Goal: Task Accomplishment & Management: Manage account settings

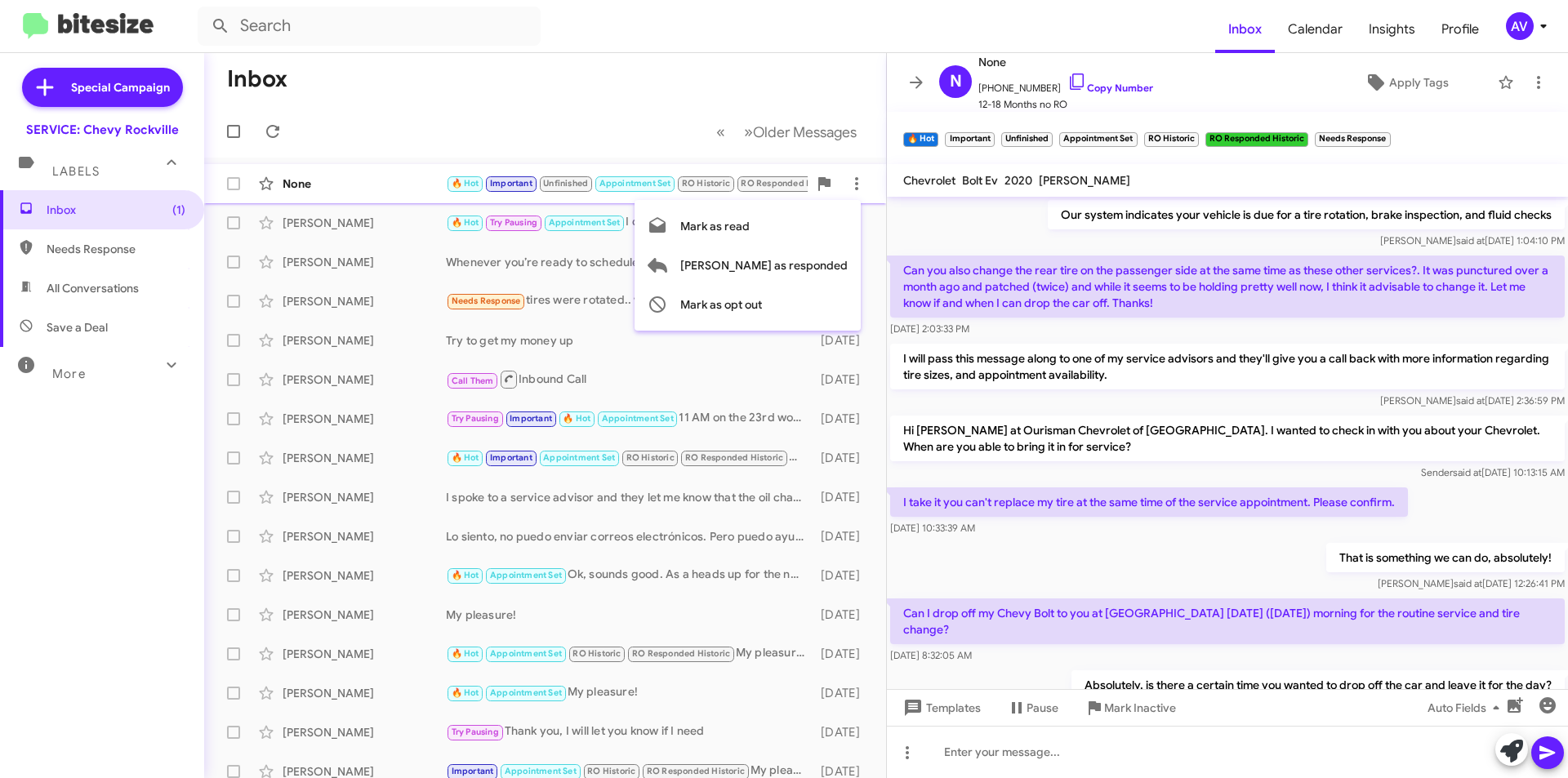
scroll to position [673, 0]
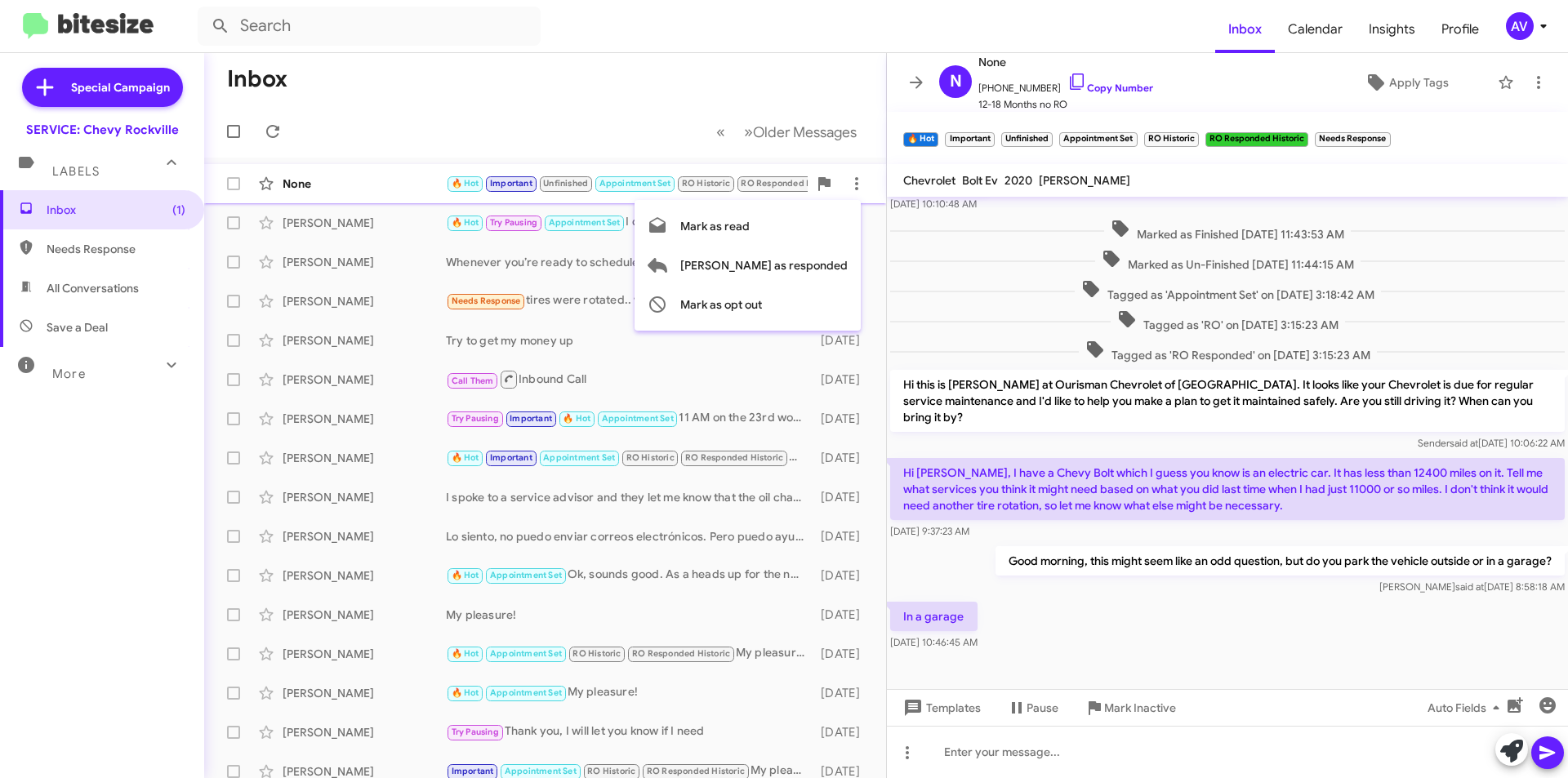
click at [1525, 30] on div at bounding box center [784, 389] width 1568 height 778
click at [1530, 30] on div "AV" at bounding box center [1519, 26] width 28 height 28
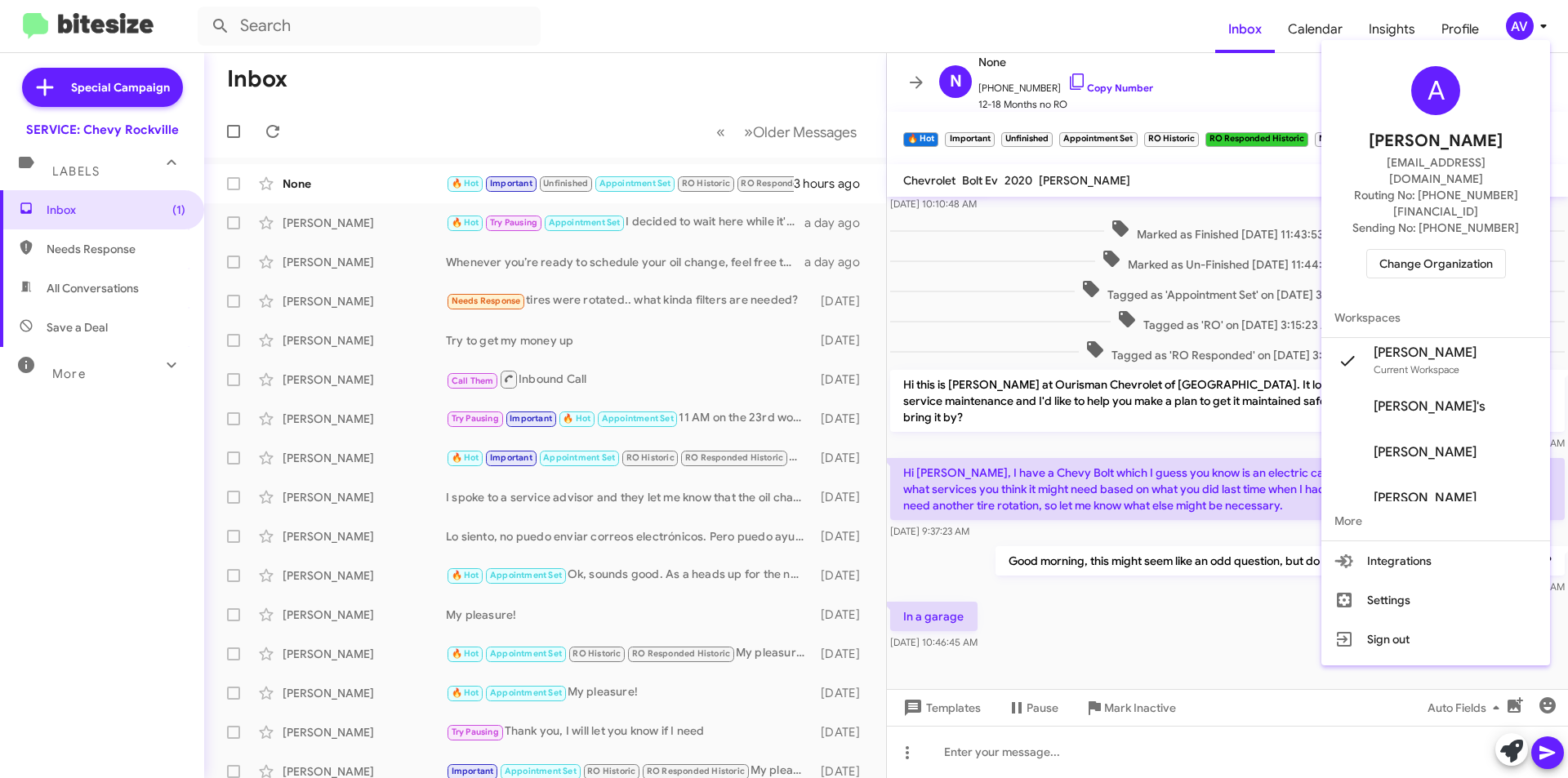
click at [1451, 249] on button "Change Organization" at bounding box center [1436, 264] width 140 height 29
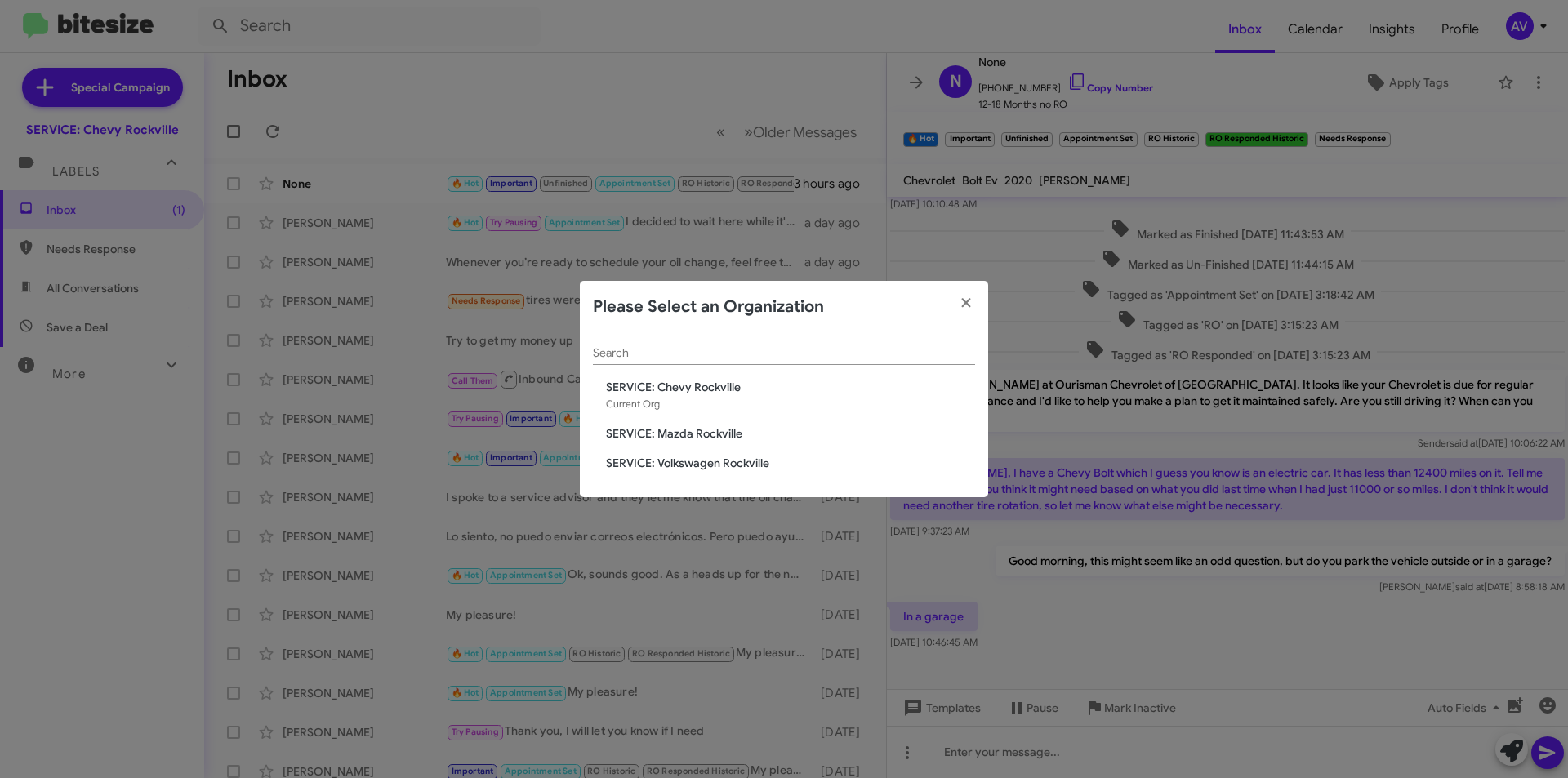
click at [688, 433] on span "SERVICE: Mazda Rockville" at bounding box center [791, 434] width 369 height 17
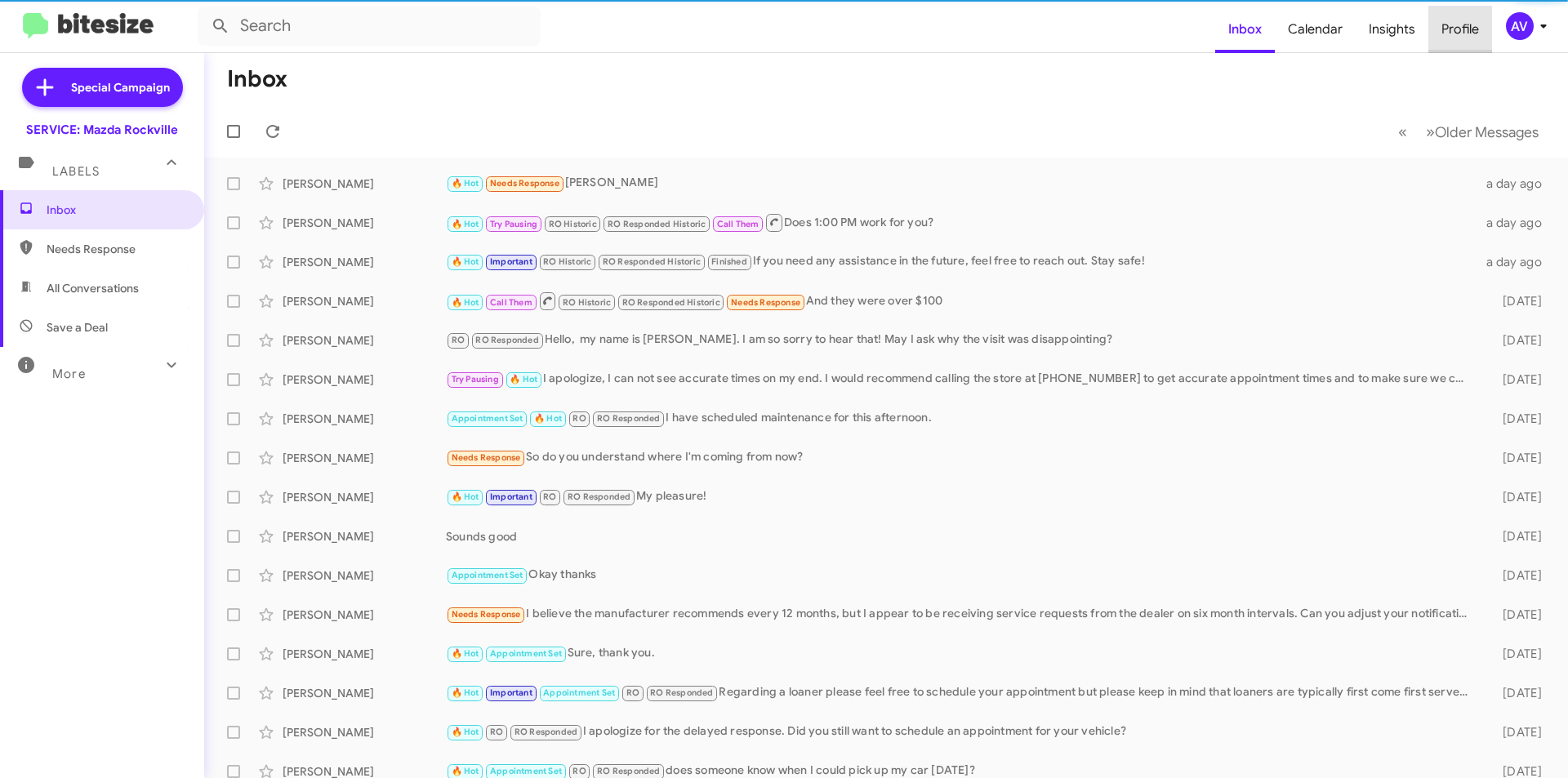
click at [1488, 34] on span "Profile" at bounding box center [1460, 29] width 63 height 48
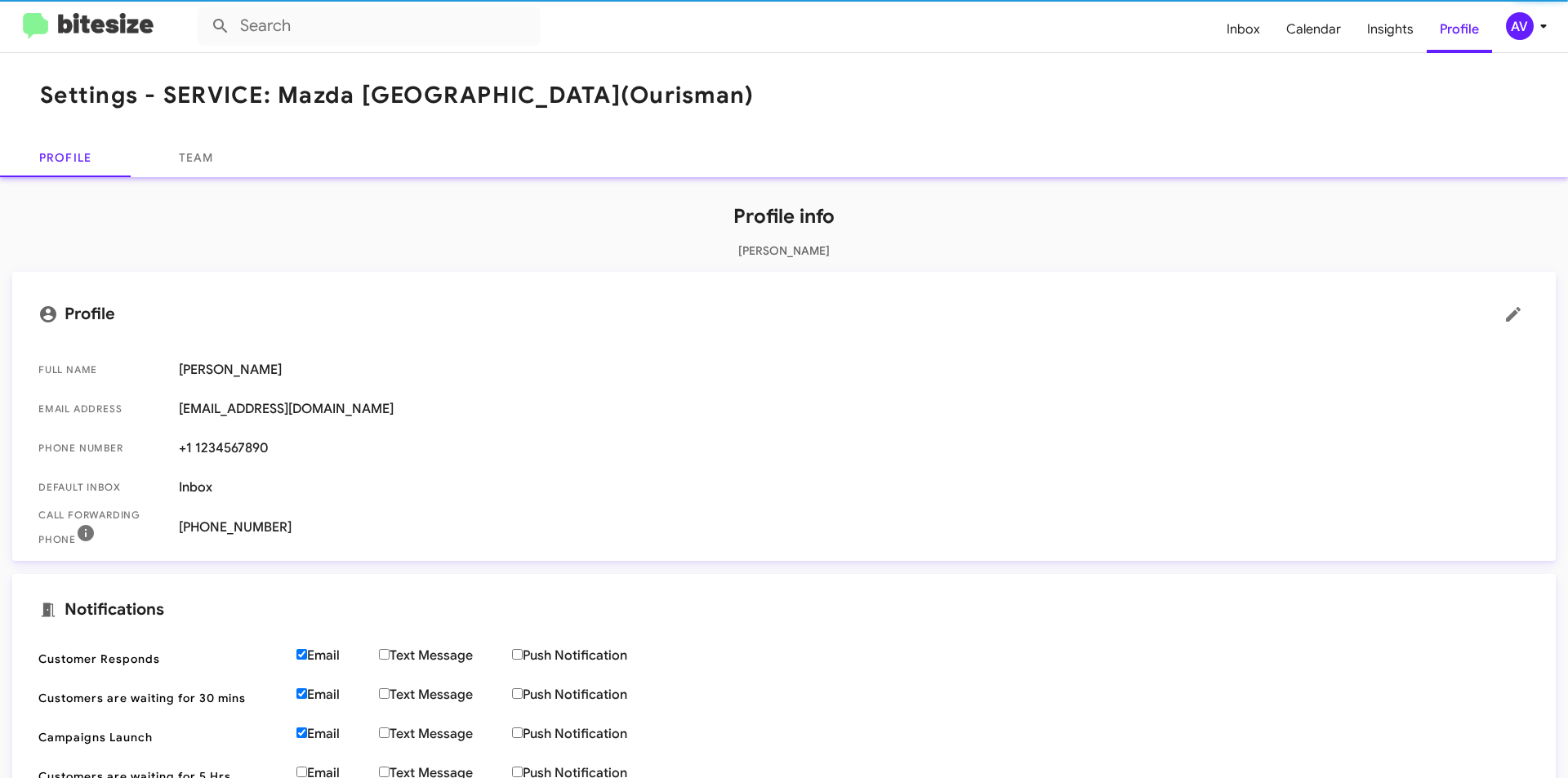
click at [1511, 39] on div "AV" at bounding box center [1519, 26] width 28 height 28
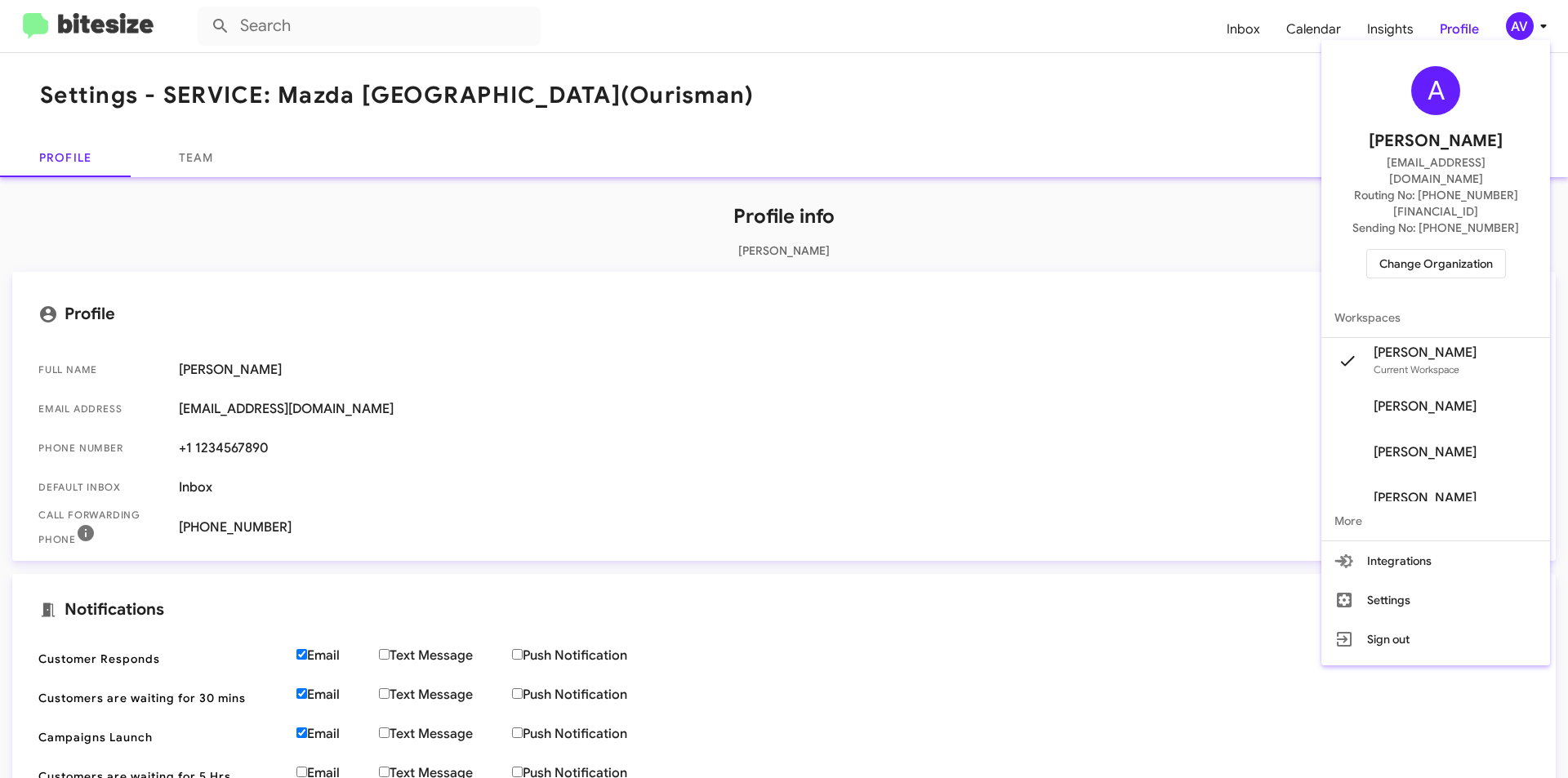
click at [1493, 250] on span "Change Organization" at bounding box center [1436, 264] width 114 height 28
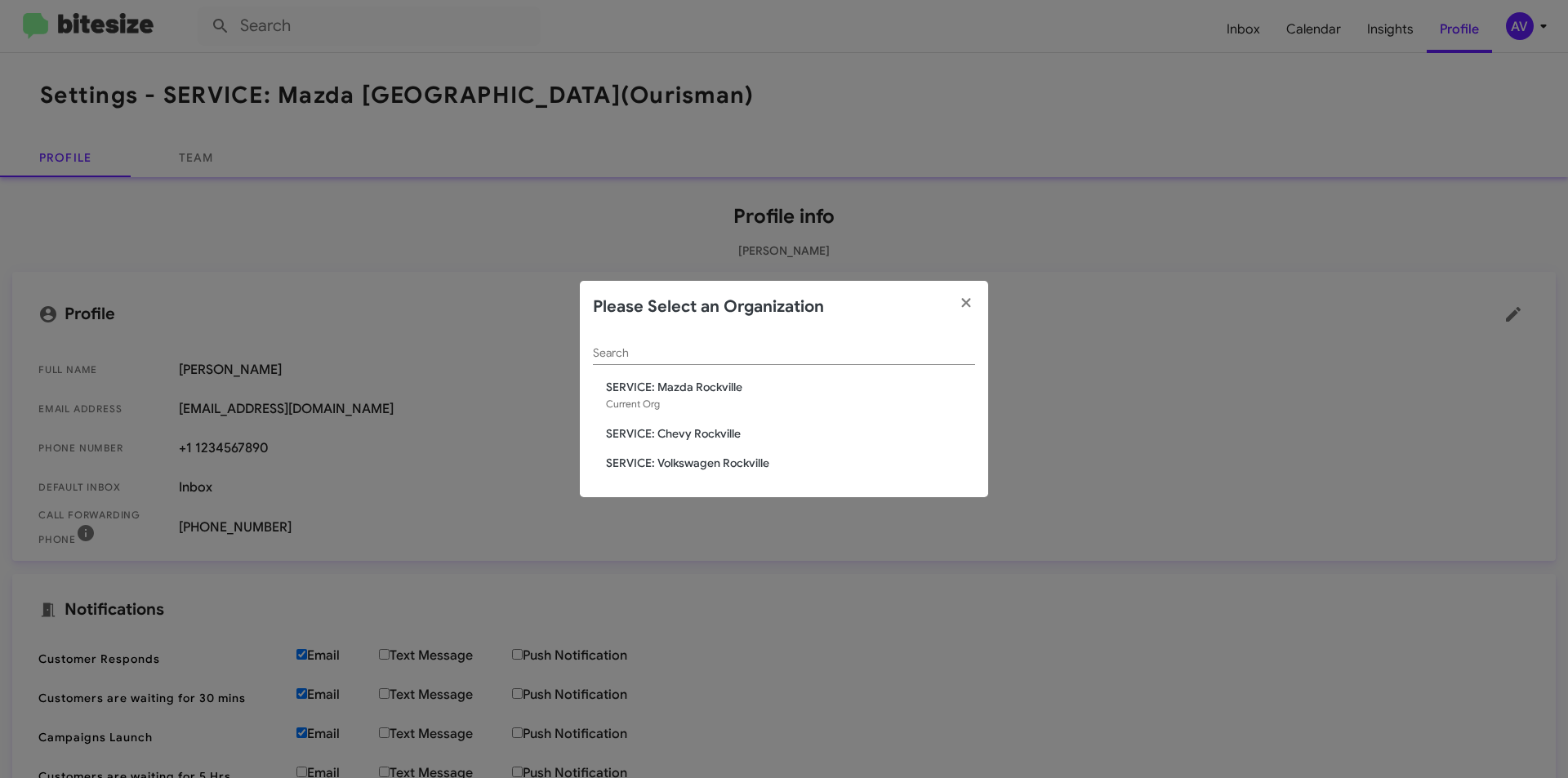
click at [794, 471] on span "SERVICE: Volkswagen Rockville" at bounding box center [791, 463] width 369 height 17
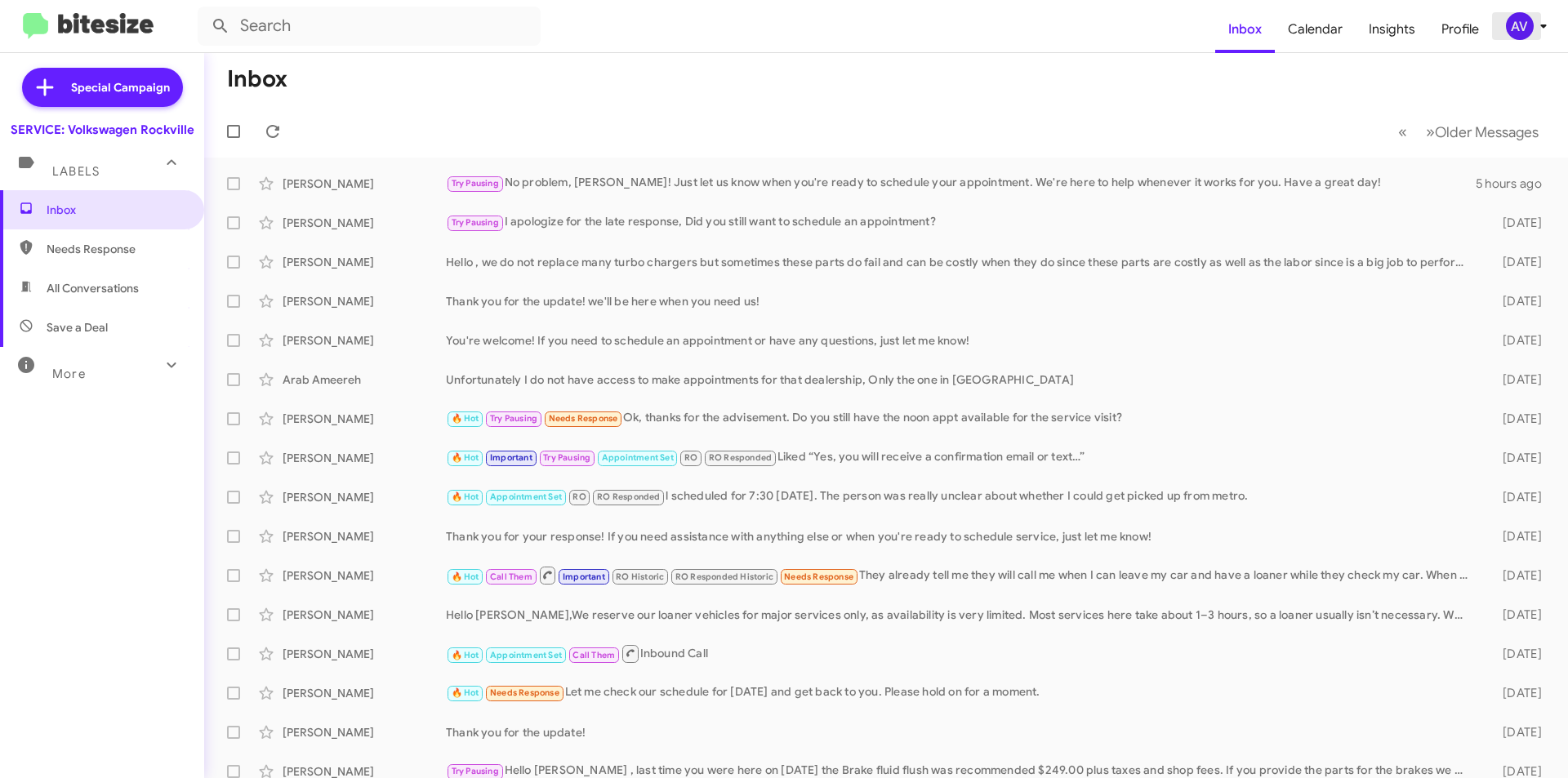
click at [1509, 22] on div "AV" at bounding box center [1519, 26] width 28 height 28
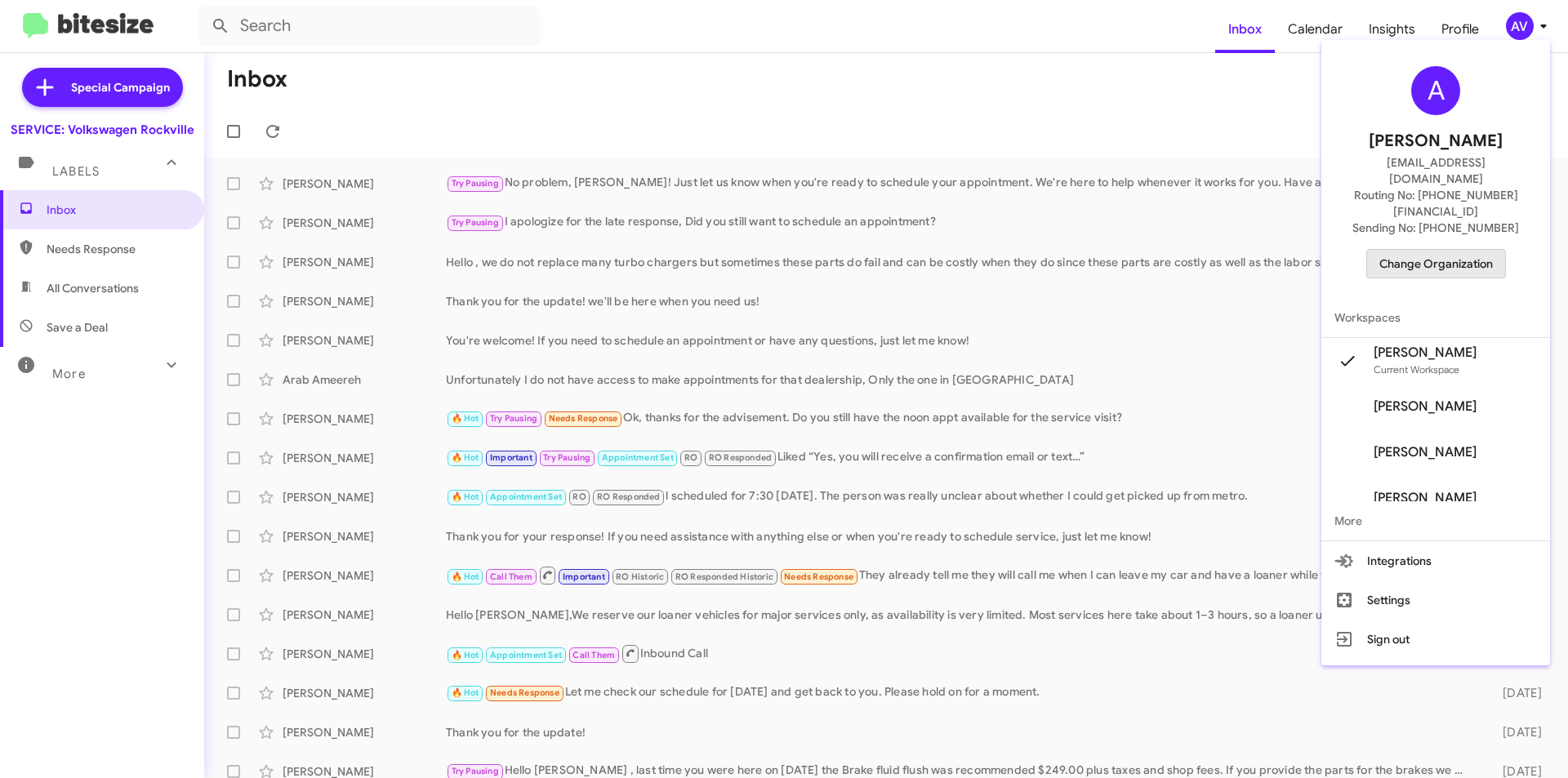
click at [1428, 250] on span "Change Organization" at bounding box center [1436, 264] width 114 height 28
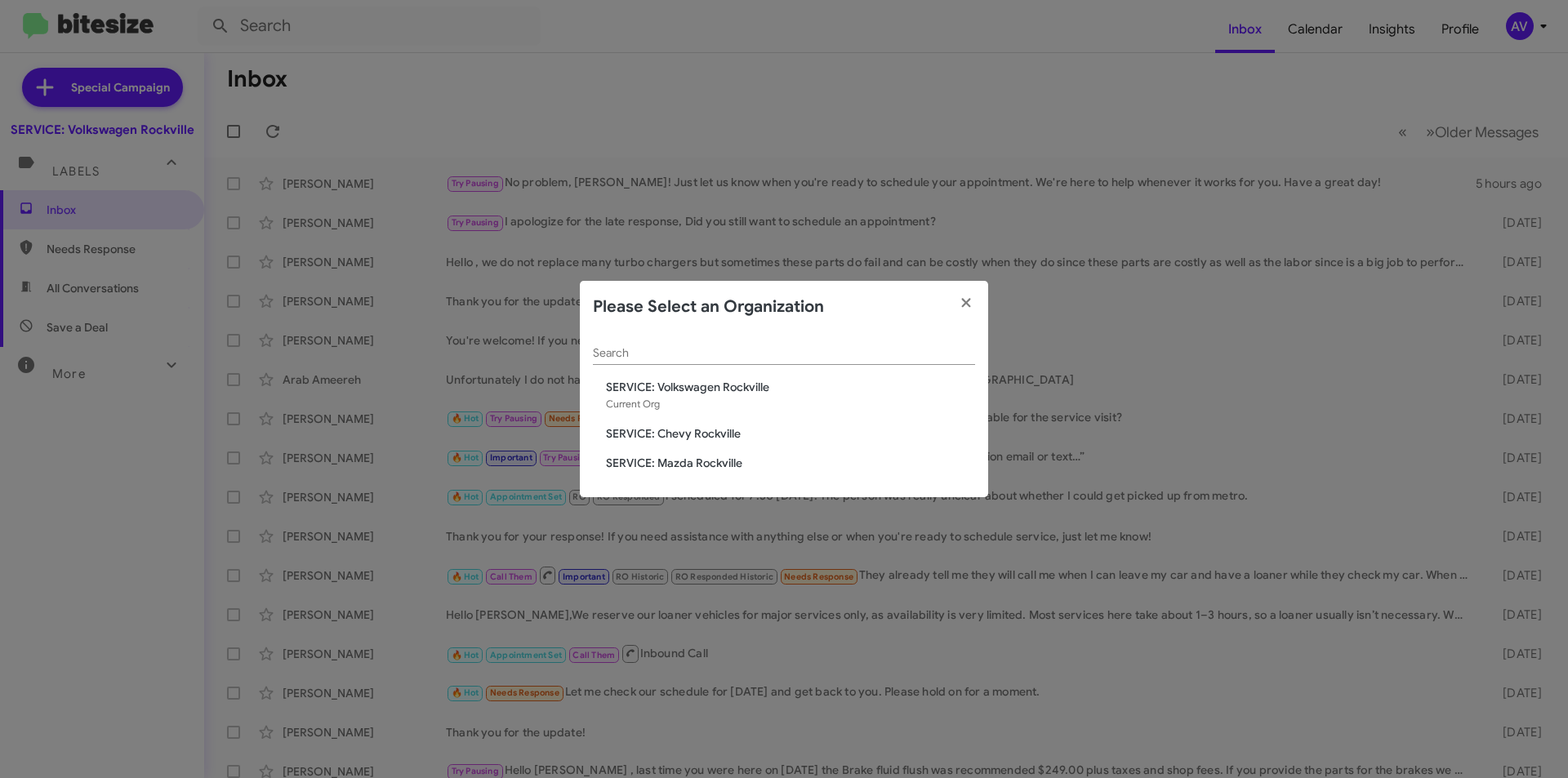
click at [705, 438] on span "SERVICE: Chevy Rockville" at bounding box center [791, 434] width 369 height 17
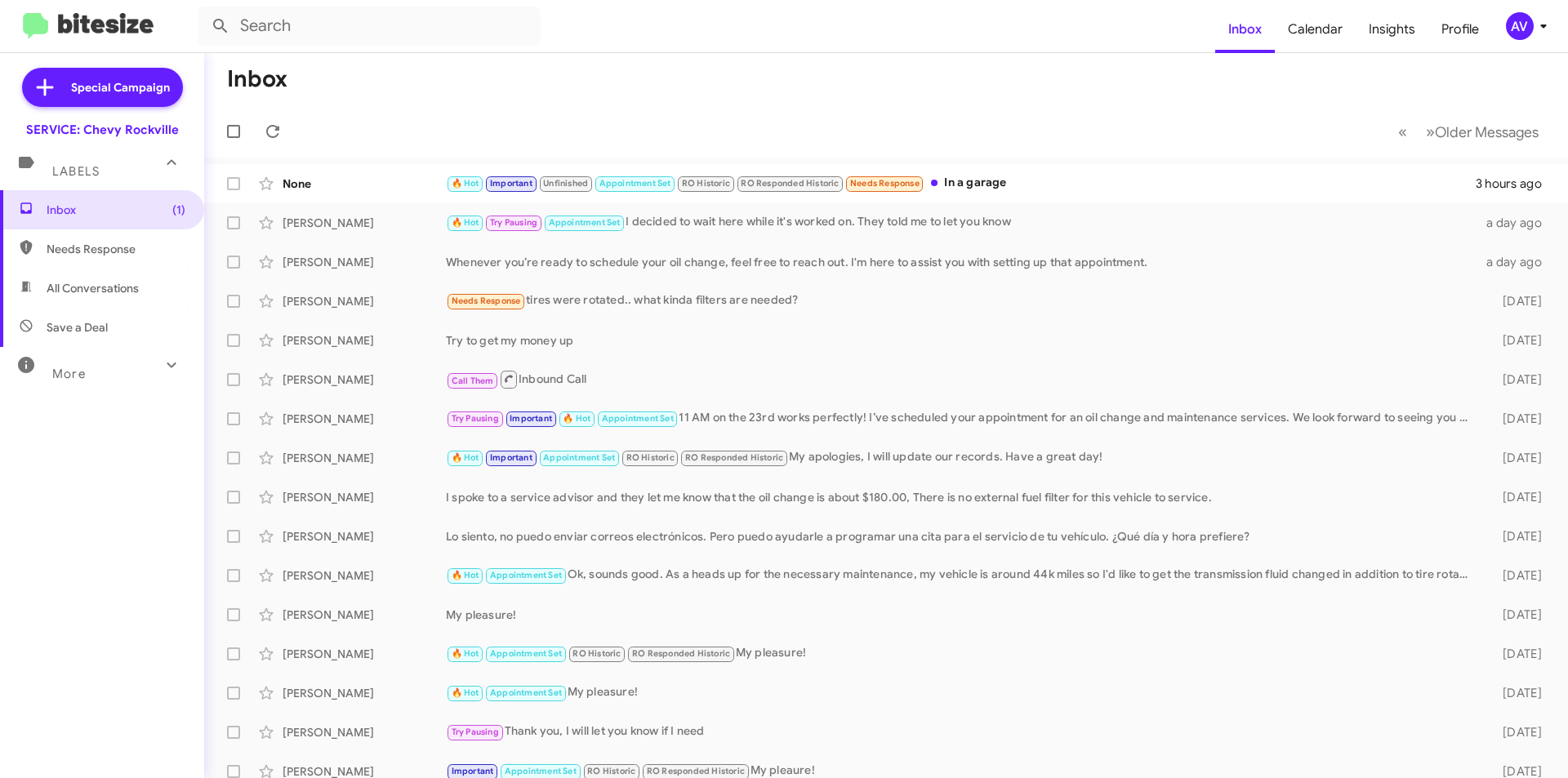
click at [1534, 48] on mat-toolbar "Inbox Calendar Insights Profile AV" at bounding box center [784, 26] width 1568 height 52
click at [1513, 26] on div "AV" at bounding box center [1519, 26] width 28 height 28
